Goal: Navigation & Orientation: Find specific page/section

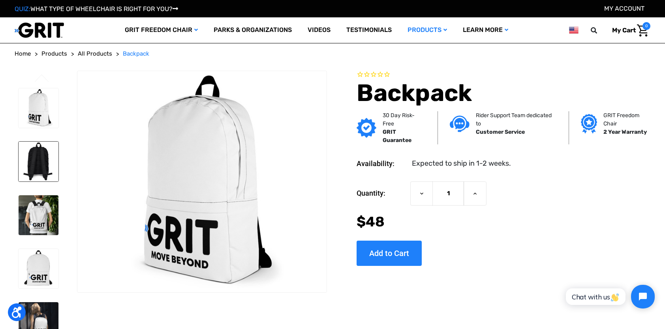
click at [37, 160] on img at bounding box center [39, 162] width 40 height 40
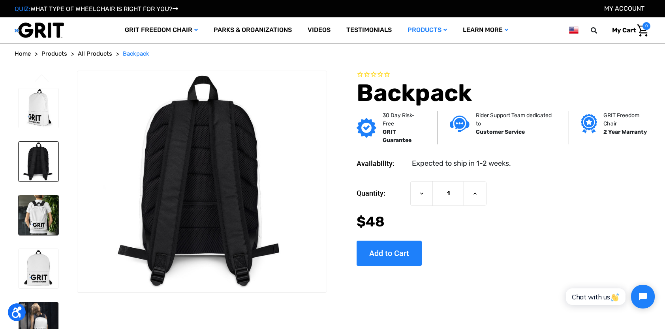
click at [38, 218] on img at bounding box center [39, 215] width 40 height 40
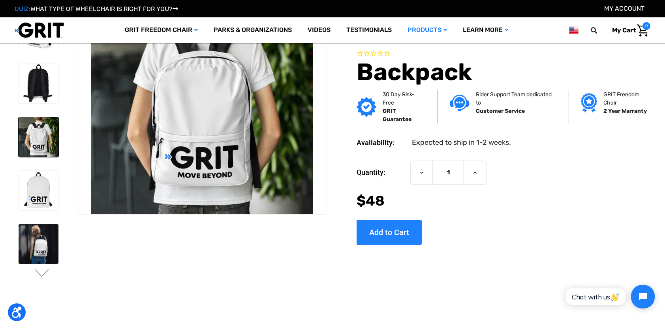
scroll to position [39, 0]
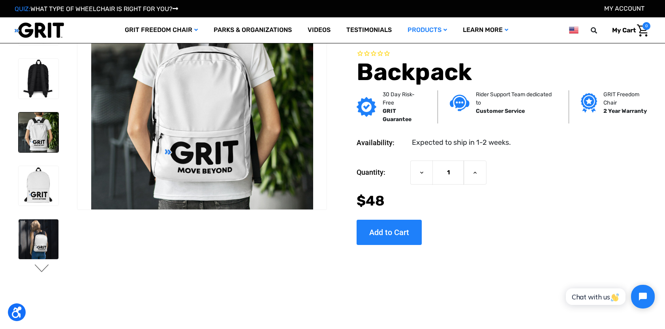
click at [41, 270] on button "Next" at bounding box center [42, 269] width 17 height 9
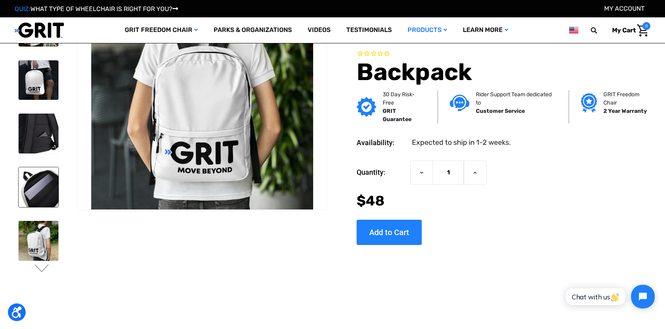
click at [33, 179] on img at bounding box center [39, 187] width 40 height 40
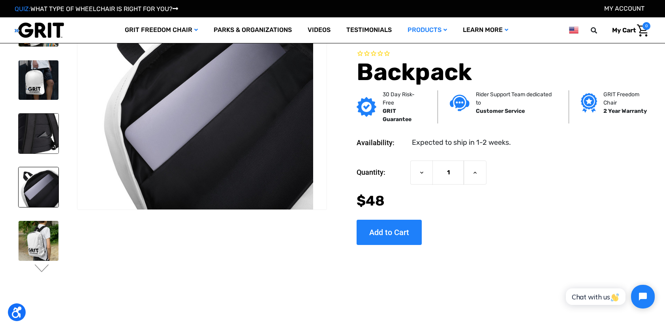
click at [31, 127] on img at bounding box center [39, 134] width 40 height 40
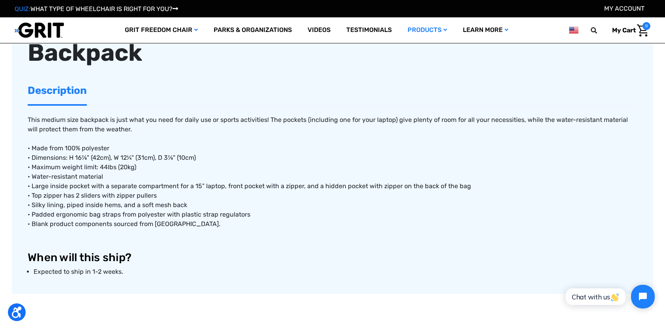
scroll to position [338, 0]
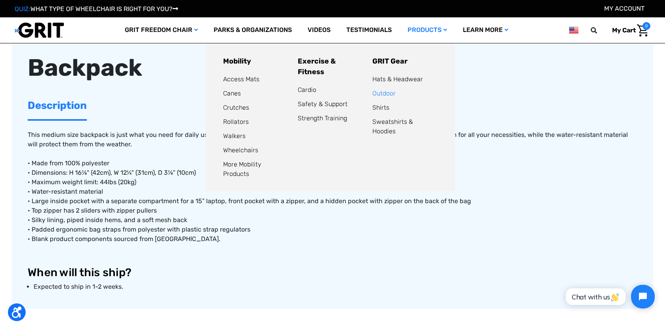
click at [387, 94] on link "Outdoor" at bounding box center [383, 94] width 23 height 8
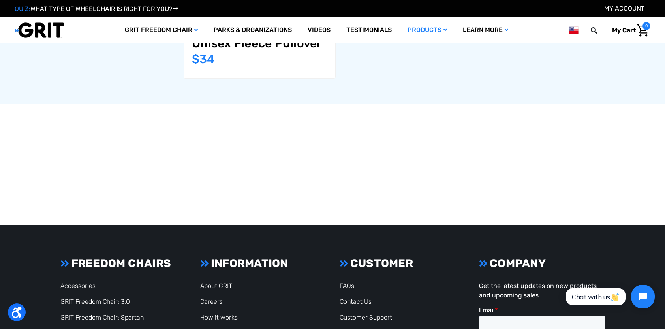
scroll to position [671, 0]
